Goal: Task Accomplishment & Management: Complete application form

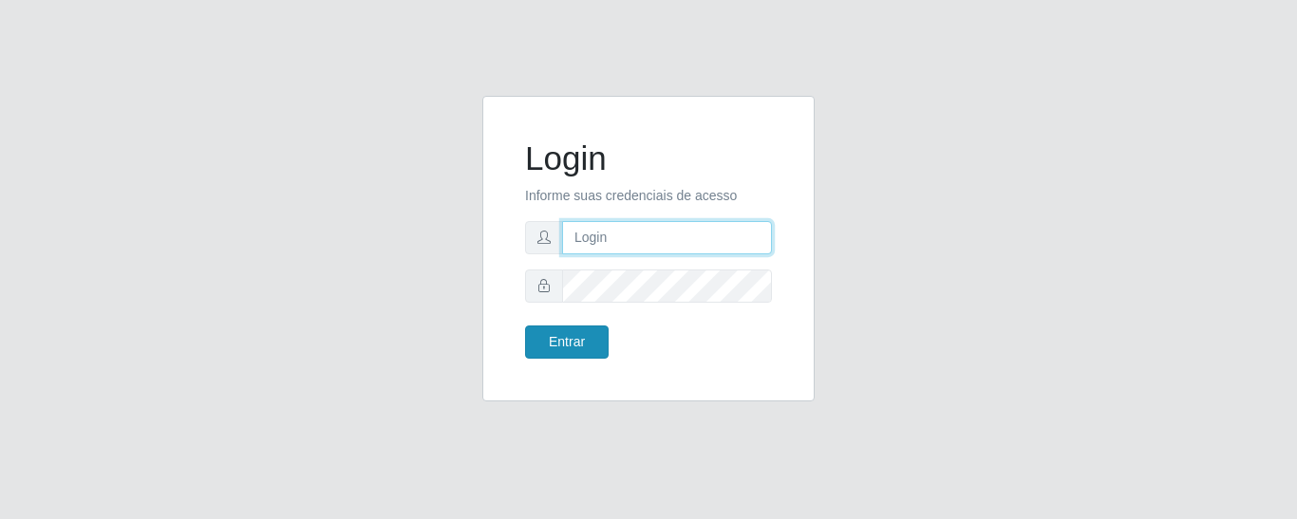
type input "precobom@rejane"
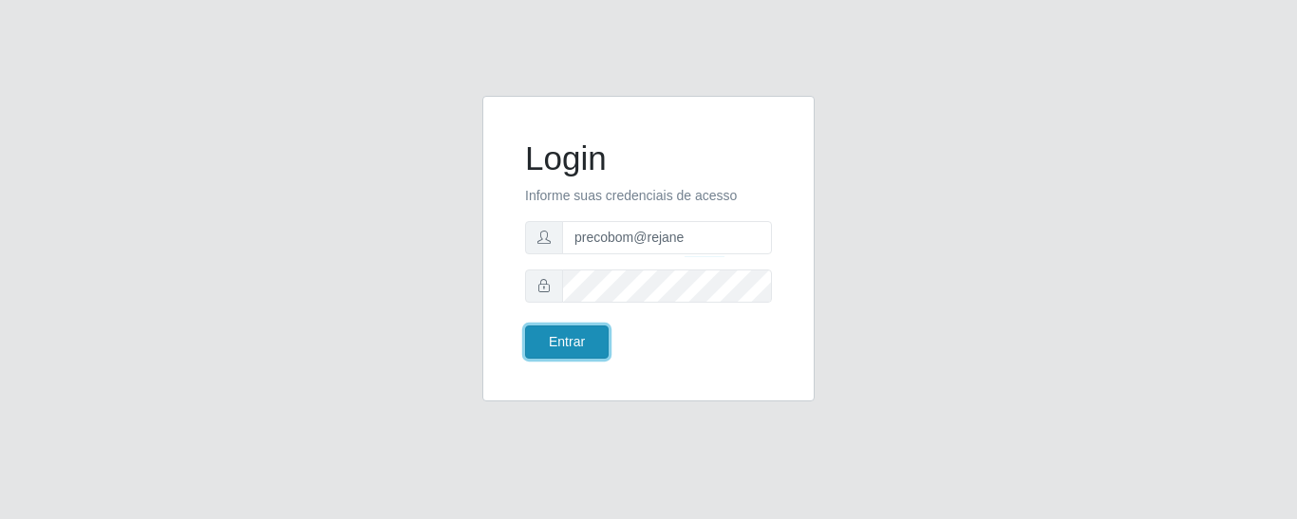
click at [562, 343] on button "Entrar" at bounding box center [567, 342] width 84 height 33
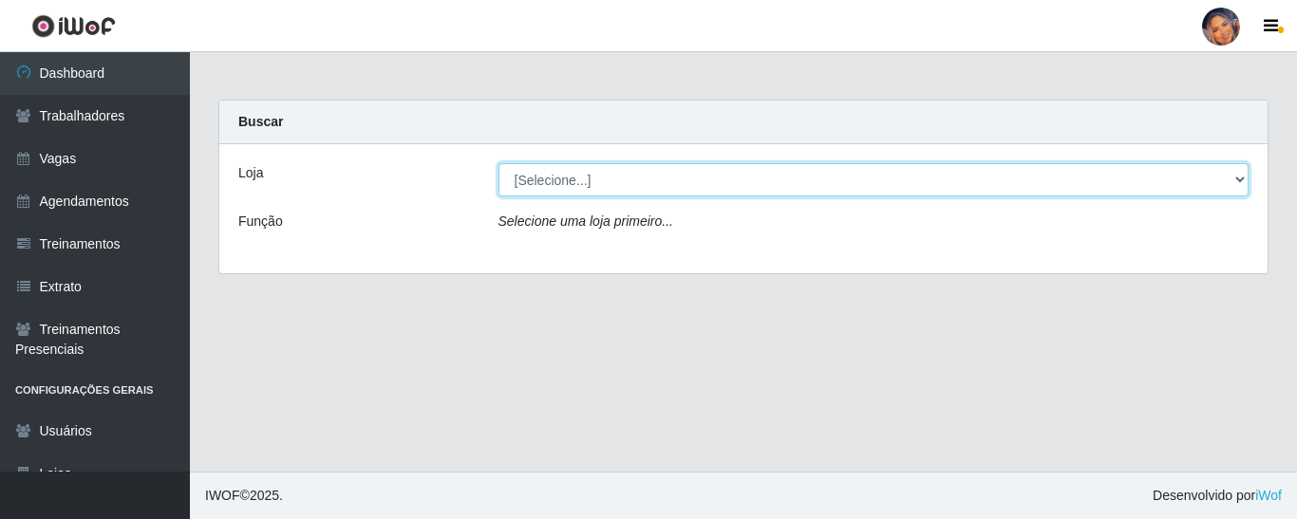
drag, startPoint x: 655, startPoint y: 174, endPoint x: 655, endPoint y: 193, distance: 19.0
click at [655, 174] on select "[Selecione...] Supermercado Preço Bom" at bounding box center [874, 179] width 751 height 33
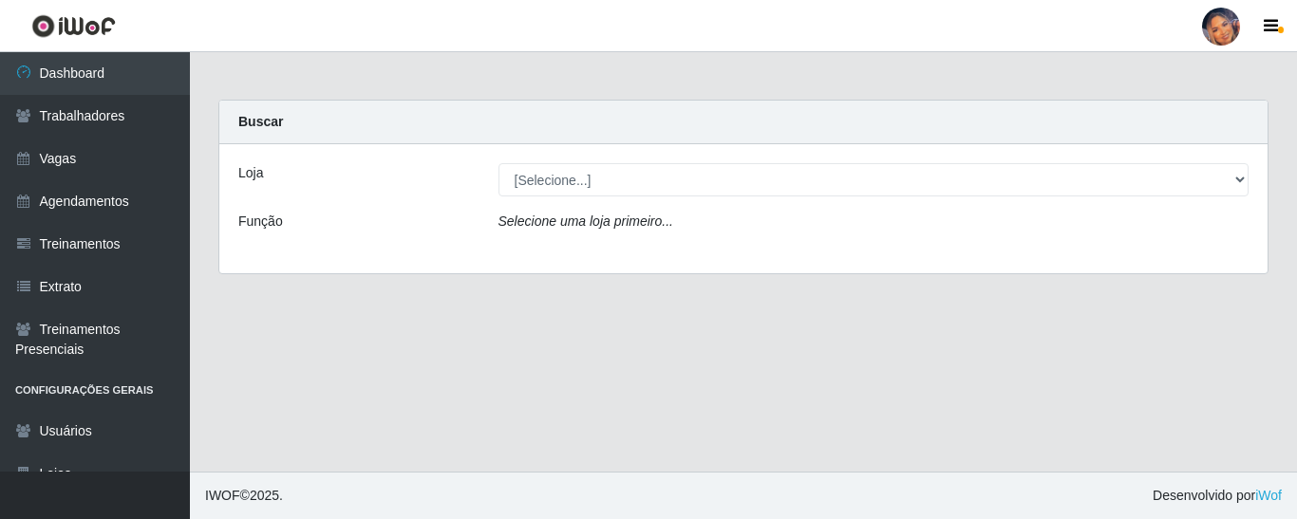
click at [650, 251] on div "Loja [Selecione...] Supermercado Preço Bom Função Selecione uma loja primeiro..." at bounding box center [743, 208] width 1048 height 129
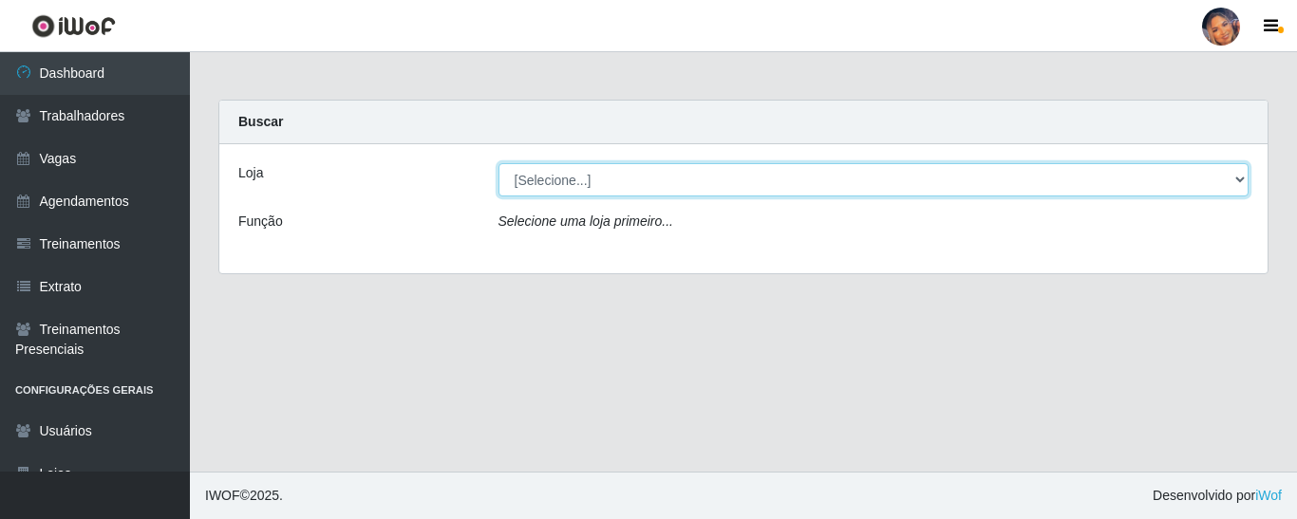
click at [628, 178] on select "[Selecione...] Supermercado Preço Bom" at bounding box center [874, 179] width 751 height 33
select select "169"
click at [499, 163] on select "[Selecione...] Supermercado Preço Bom" at bounding box center [874, 179] width 751 height 33
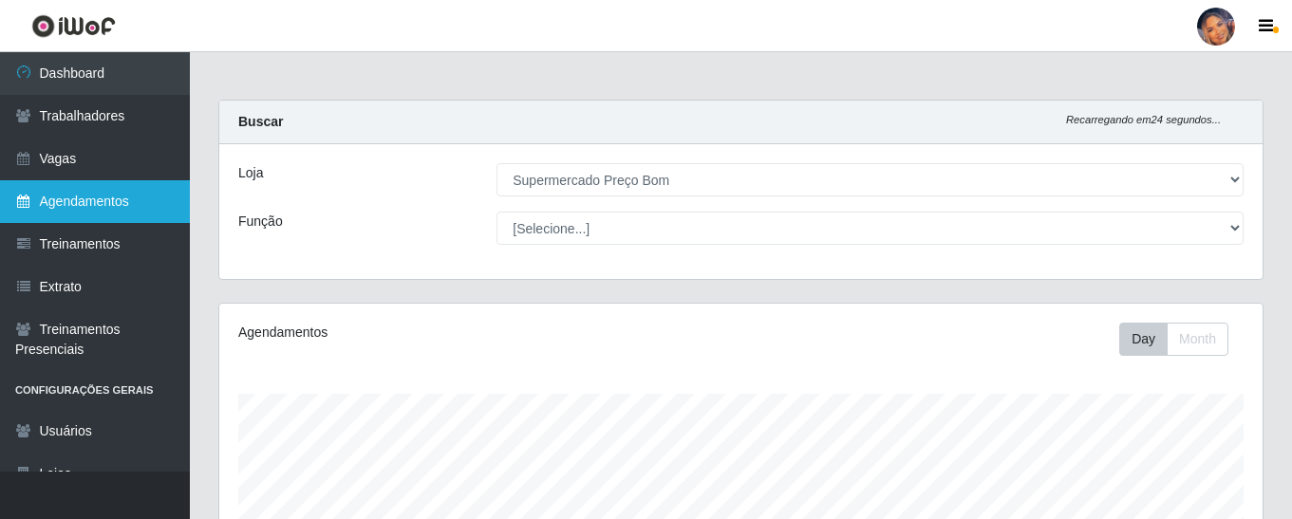
click at [98, 215] on link "Agendamentos" at bounding box center [95, 201] width 190 height 43
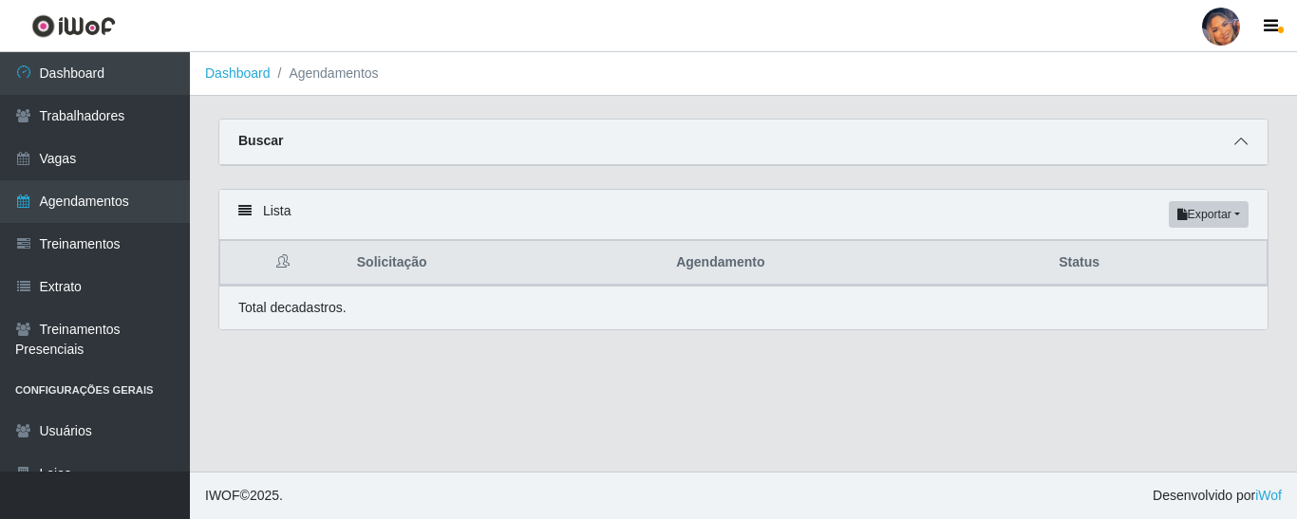
click at [1238, 132] on span at bounding box center [1241, 142] width 23 height 22
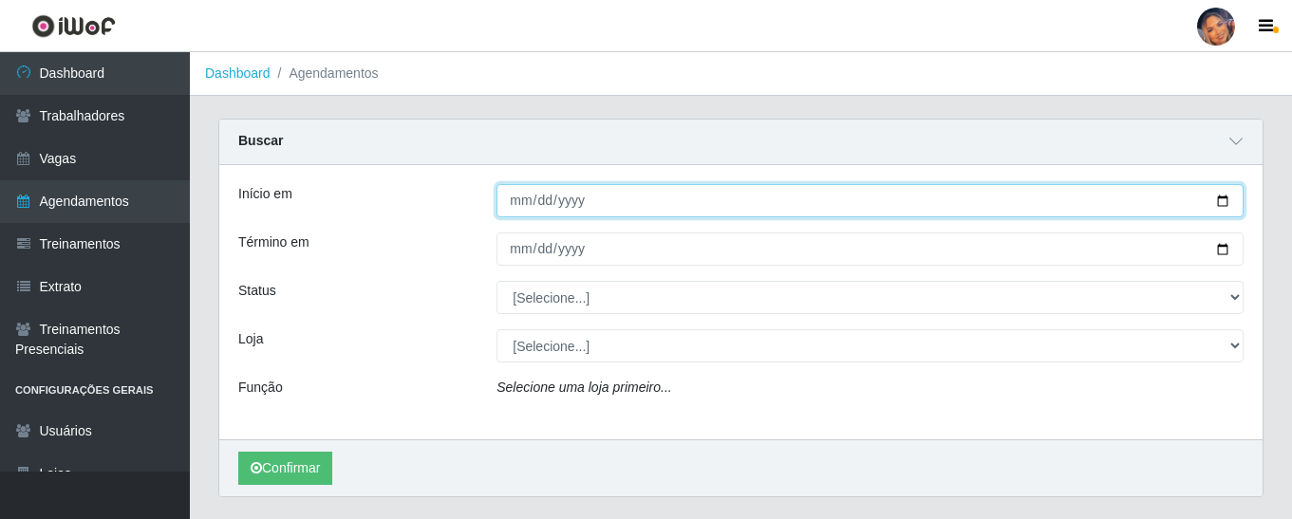
click at [1216, 199] on input "Início em" at bounding box center [870, 200] width 747 height 33
type input "[DATE]"
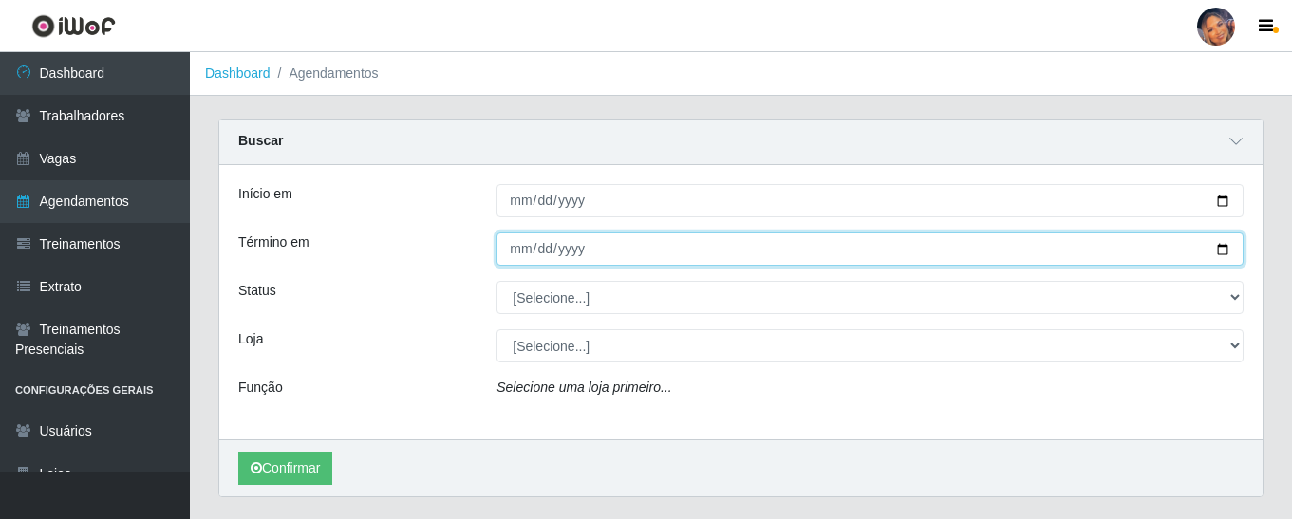
click at [1229, 251] on input "Término em" at bounding box center [870, 249] width 747 height 33
type input "[DATE]"
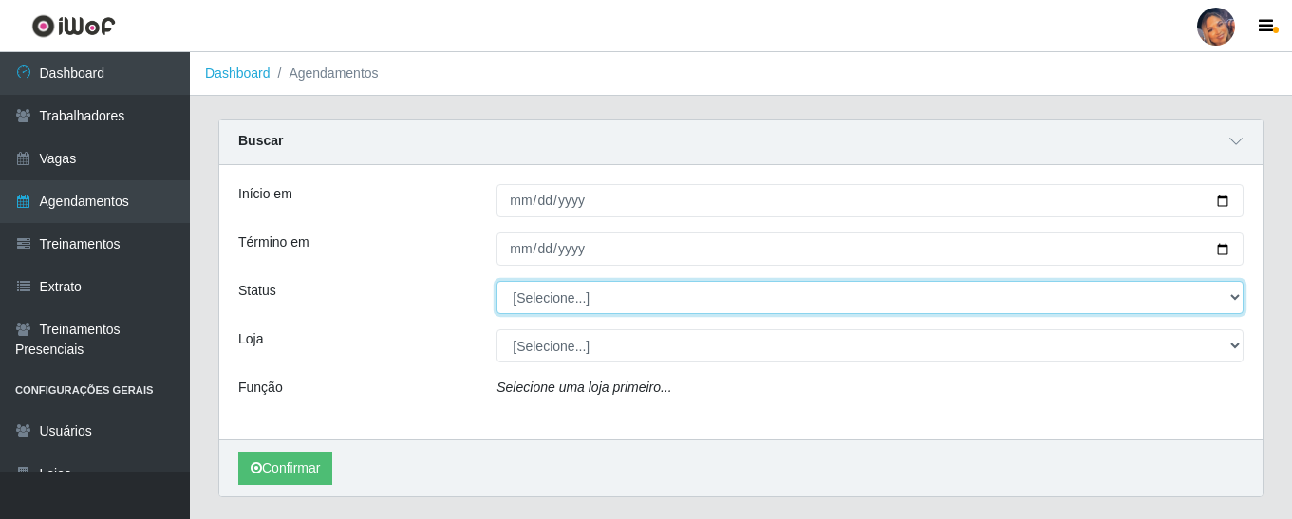
click at [1235, 298] on select "[Selecione...] AGENDADO AGUARDANDO LIBERAR EM ANDAMENTO EM REVISÃO FINALIZADO C…" at bounding box center [870, 297] width 747 height 33
click at [1230, 297] on select "[Selecione...] AGENDADO AGUARDANDO LIBERAR EM ANDAMENTO EM REVISÃO FINALIZADO C…" at bounding box center [870, 297] width 747 height 33
click at [1236, 293] on select "[Selecione...] AGENDADO AGUARDANDO LIBERAR EM ANDAMENTO EM REVISÃO FINALIZADO C…" at bounding box center [870, 297] width 747 height 33
select select "AGENDADO"
click at [497, 282] on select "[Selecione...] AGENDADO AGUARDANDO LIBERAR EM ANDAMENTO EM REVISÃO FINALIZADO C…" at bounding box center [870, 297] width 747 height 33
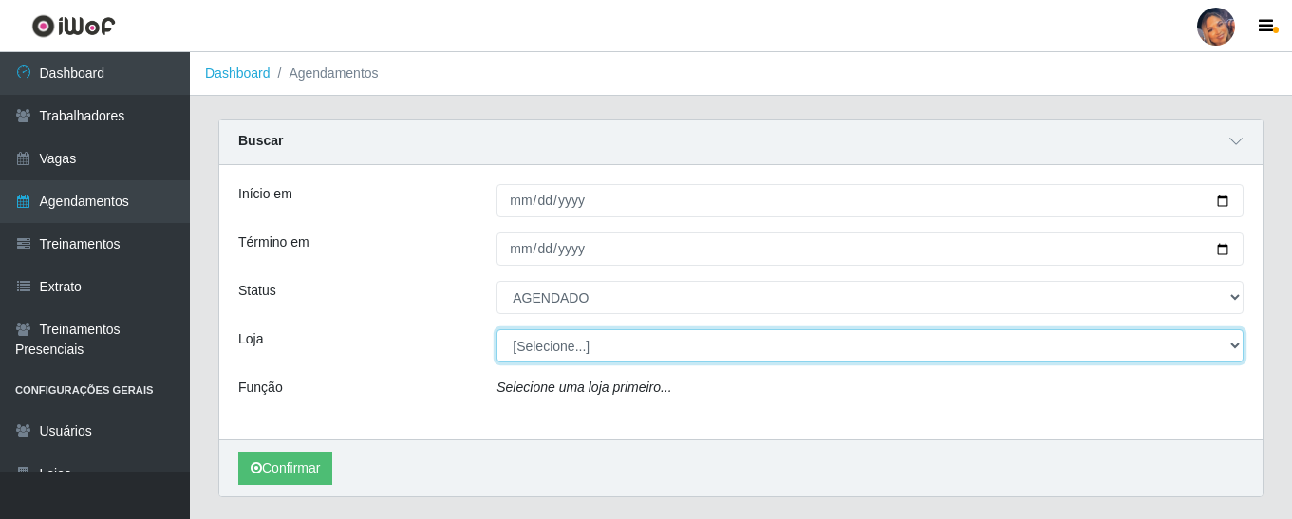
click at [1239, 349] on select "[Selecione...] Supermercado Preço Bom" at bounding box center [870, 346] width 747 height 33
select select "169"
click at [497, 330] on select "[Selecione...] Supermercado Preço Bom" at bounding box center [870, 346] width 747 height 33
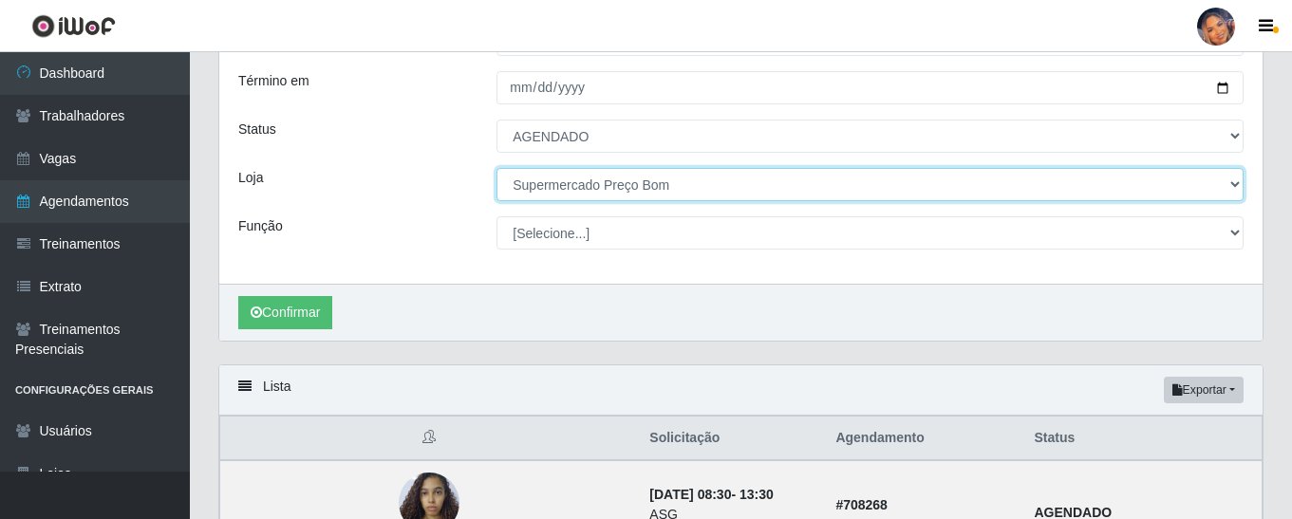
scroll to position [190, 0]
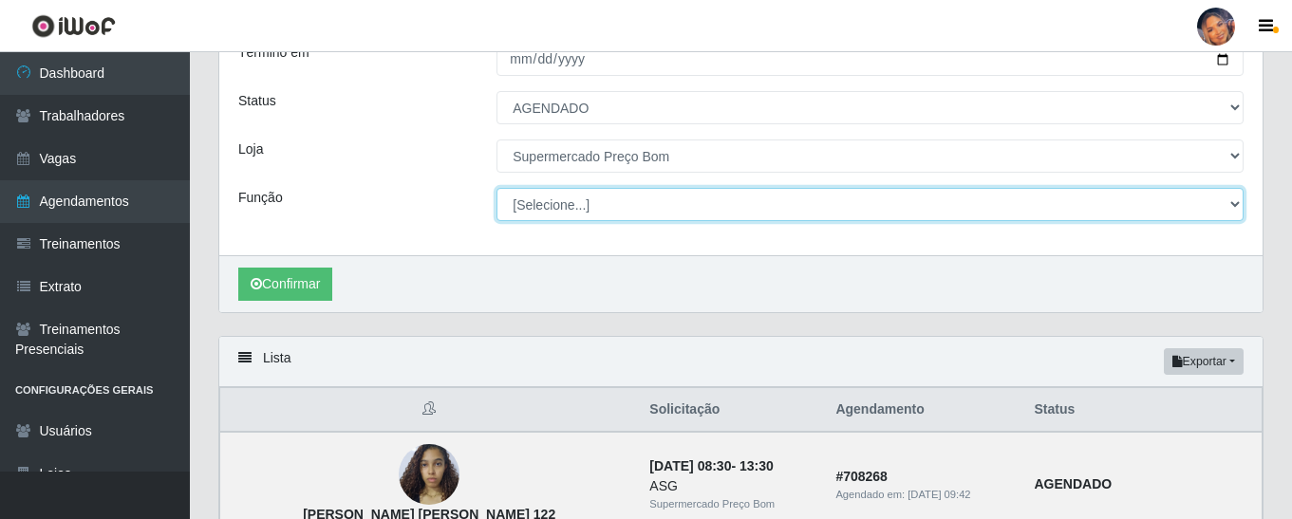
click at [1238, 205] on select "[Selecione...] ASG ASG + ASG ++ Balconista Balconista + Balconista ++ Embalador…" at bounding box center [870, 204] width 747 height 33
click at [497, 189] on select "[Selecione...] ASG ASG + ASG ++ Balconista Balconista + Balconista ++ Embalador…" at bounding box center [870, 204] width 747 height 33
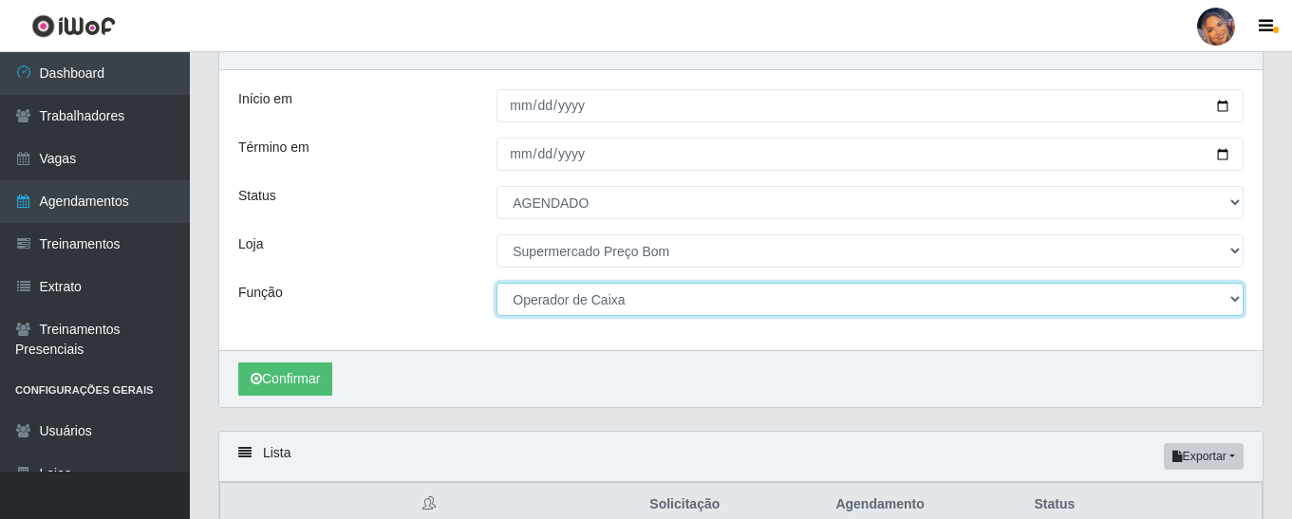
scroll to position [0, 0]
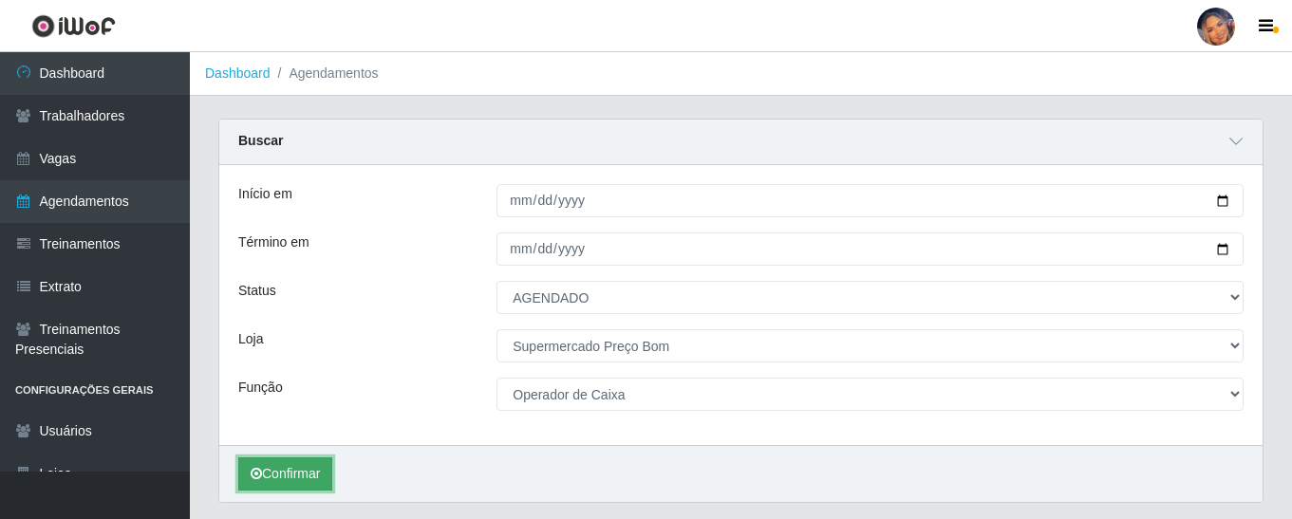
click at [319, 478] on button "Confirmar" at bounding box center [285, 474] width 94 height 33
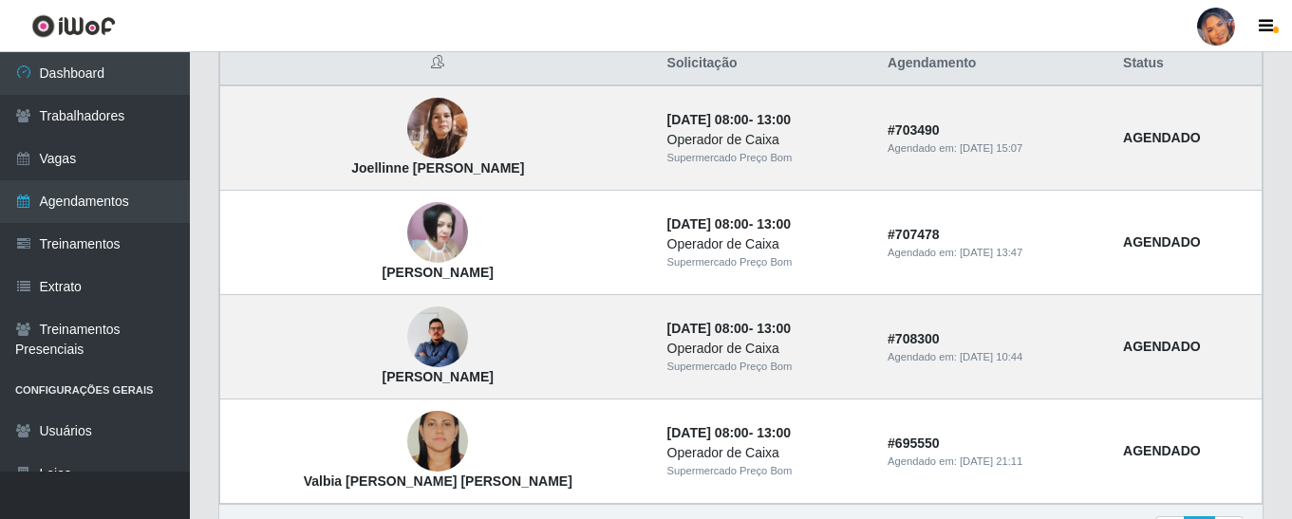
scroll to position [570, 0]
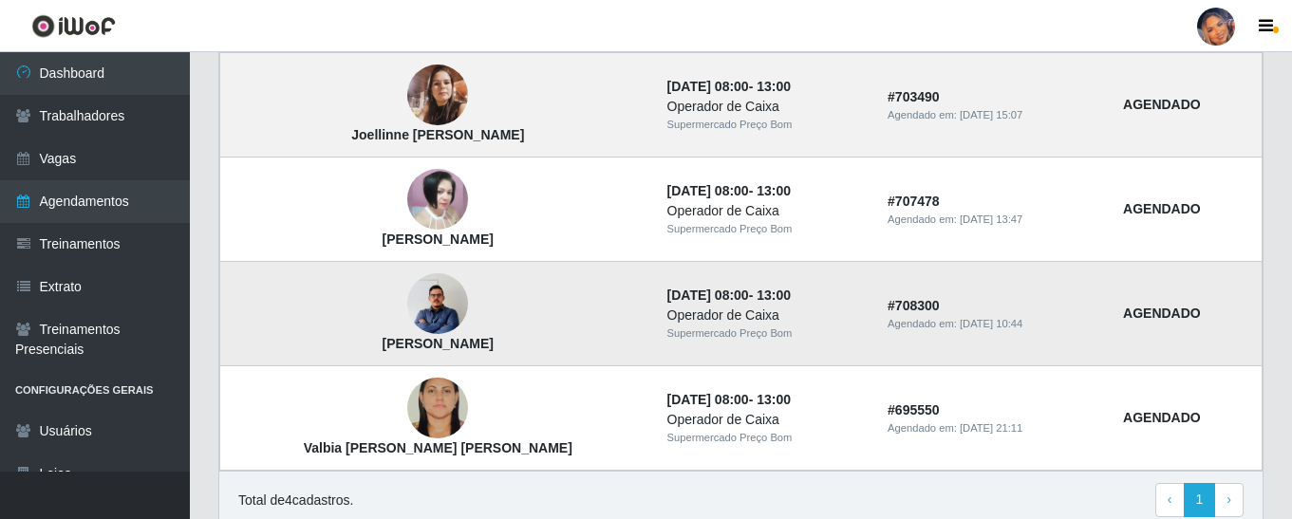
click at [407, 310] on img at bounding box center [437, 305] width 61 height 78
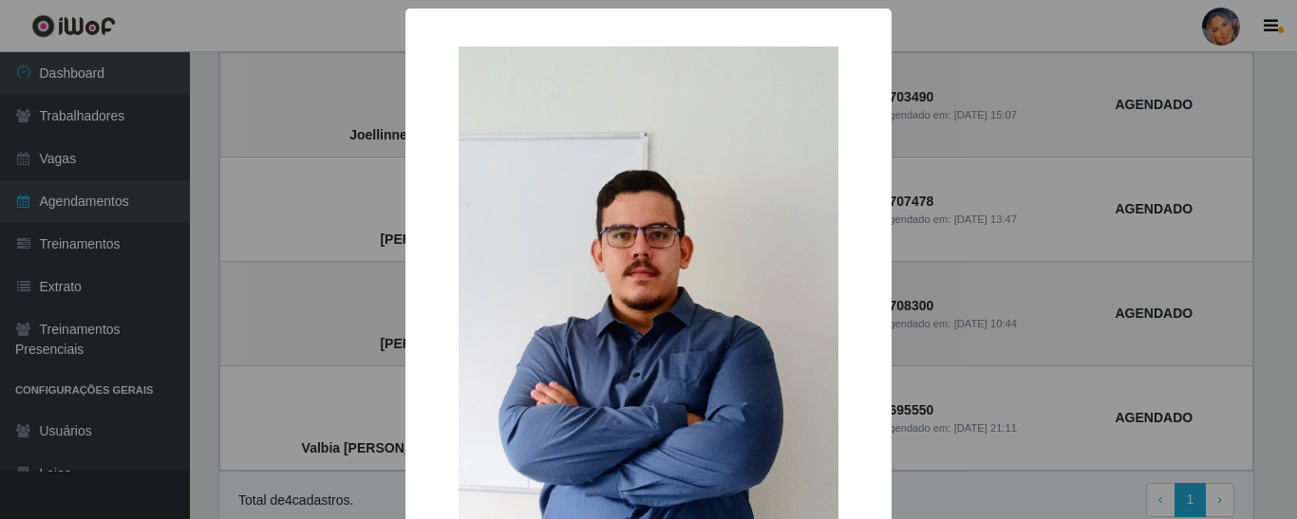
click at [391, 309] on div "× [PERSON_NAME] de Albuquerque OK Cancel" at bounding box center [648, 259] width 1297 height 519
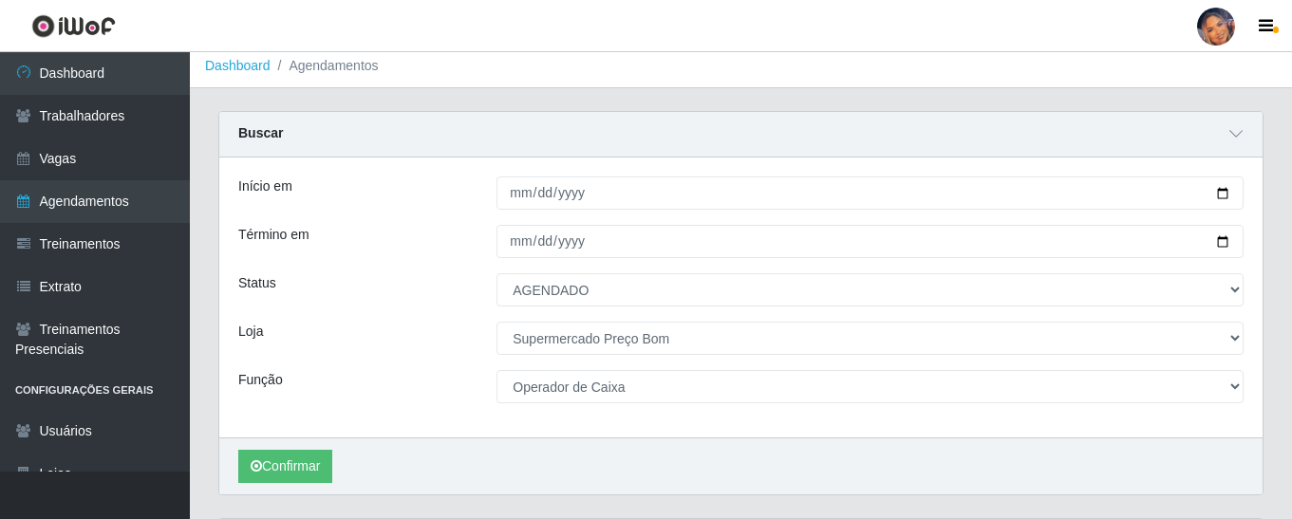
scroll to position [0, 0]
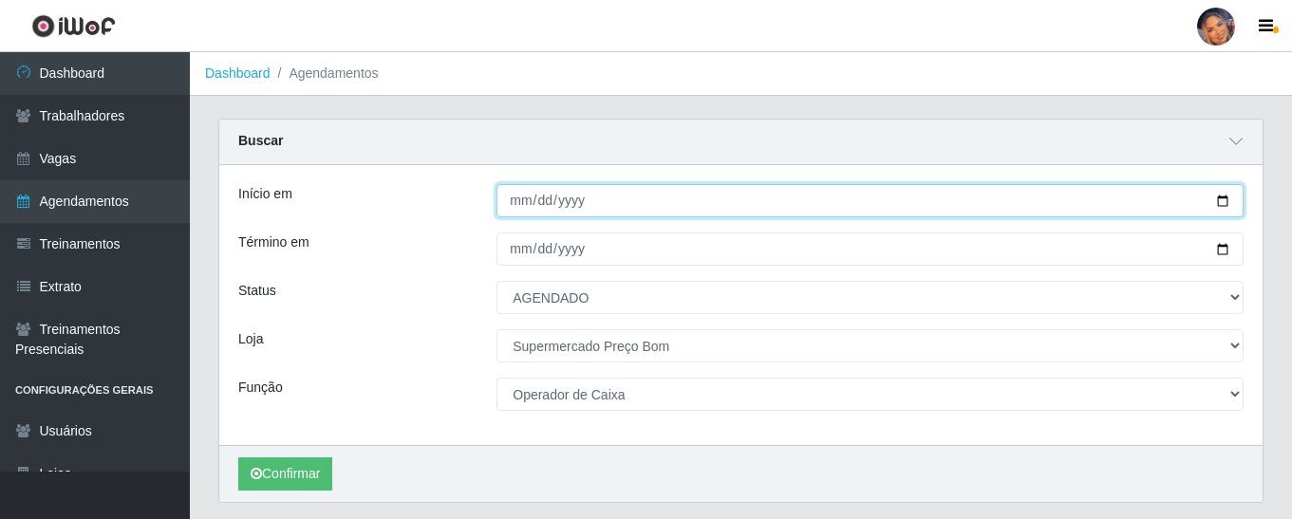
click at [1224, 201] on input "[DATE]" at bounding box center [870, 200] width 747 height 33
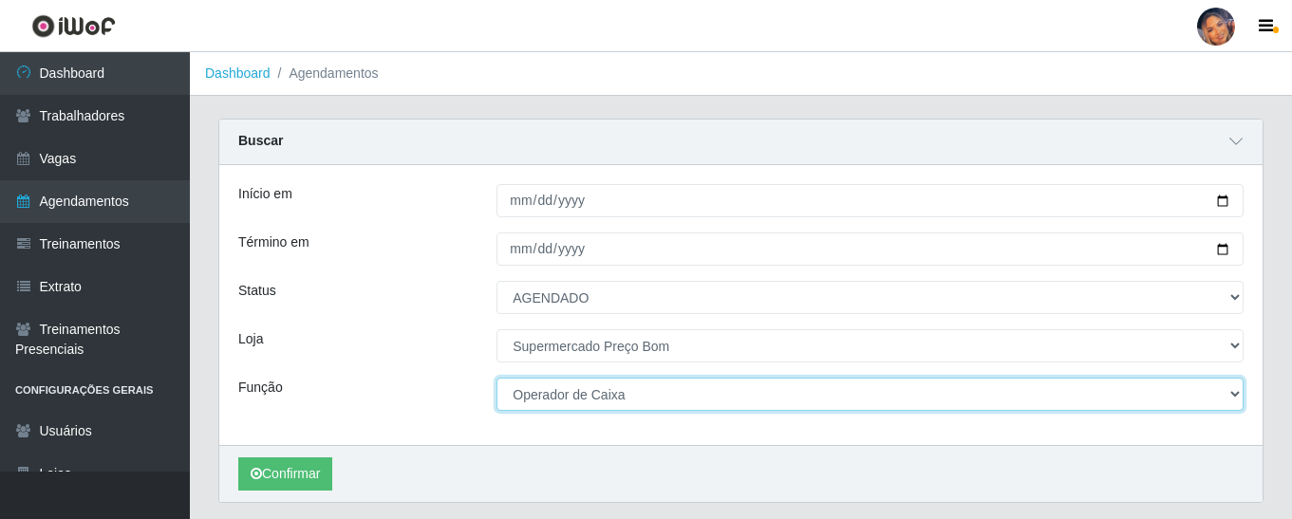
click at [1234, 393] on select "[Selecione...] ASG ASG + ASG ++ Balconista Balconista + Balconista ++ Embalador…" at bounding box center [870, 394] width 747 height 33
select select "1"
click at [497, 379] on select "[Selecione...] ASG ASG + ASG ++ Balconista Balconista + Balconista ++ Embalador…" at bounding box center [870, 394] width 747 height 33
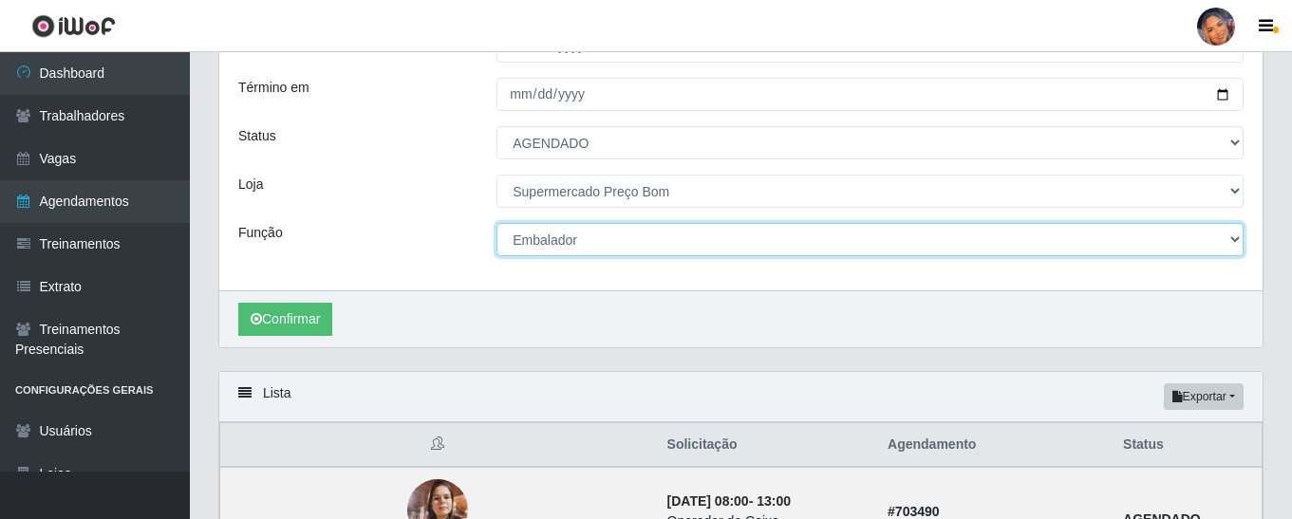
scroll to position [190, 0]
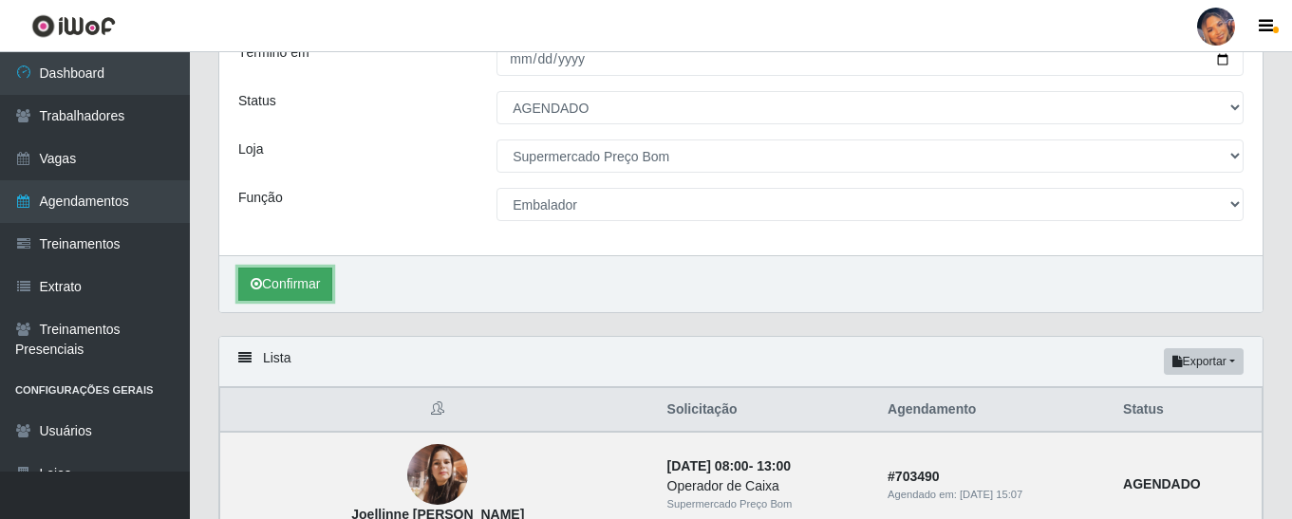
click at [286, 284] on button "Confirmar" at bounding box center [285, 284] width 94 height 33
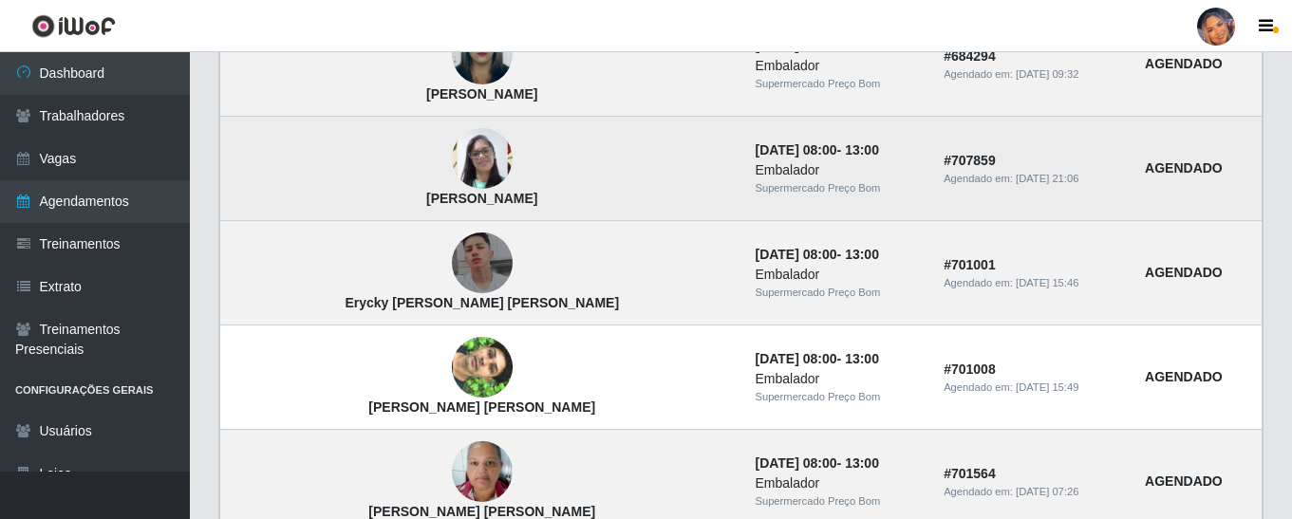
scroll to position [599, 0]
